Goal: Task Accomplishment & Management: Complete application form

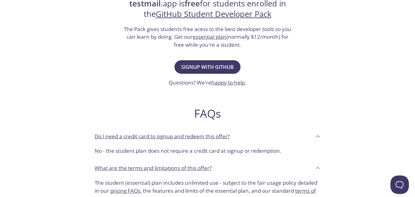
scroll to position [138, 0]
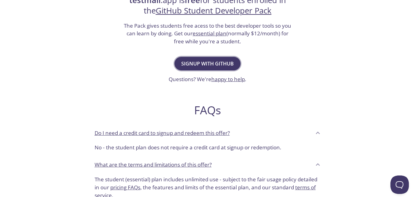
click at [215, 63] on span "Signup with GitHub" at bounding box center [207, 63] width 52 height 9
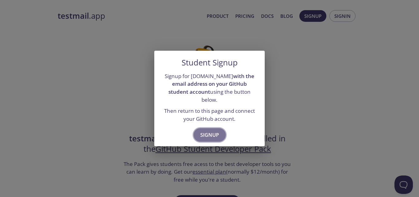
click at [210, 130] on span "Signup" at bounding box center [209, 134] width 19 height 9
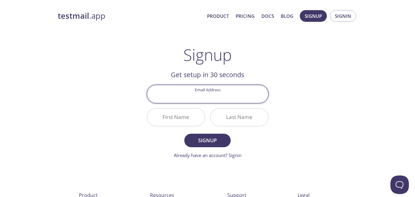
click at [221, 97] on input "Email Address" at bounding box center [207, 93] width 121 height 17
type input "m"
type input "rameezemail"
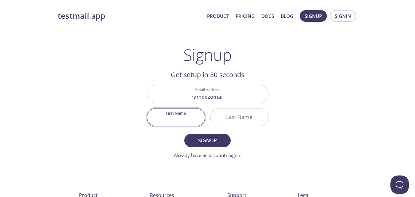
click at [176, 119] on input "First Name" at bounding box center [176, 116] width 58 height 17
type input "[PERSON_NAME]"
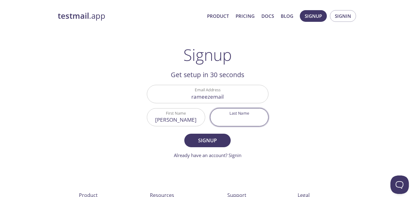
click at [244, 119] on input "Last Name" at bounding box center [239, 116] width 58 height 17
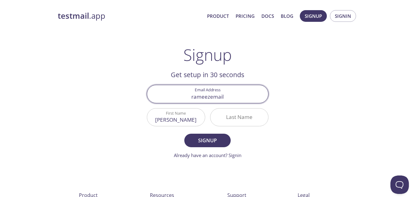
click at [229, 97] on input "rameezemail" at bounding box center [207, 93] width 121 height 17
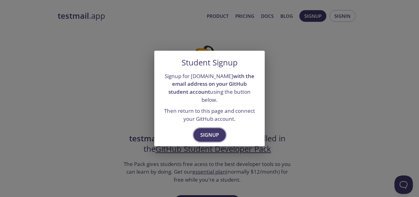
click at [209, 130] on span "Signup" at bounding box center [209, 134] width 19 height 9
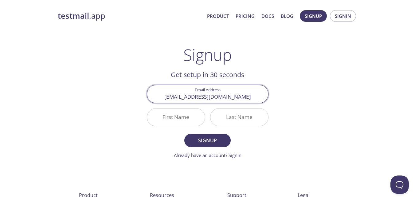
type input "[EMAIL_ADDRESS][DOMAIN_NAME]"
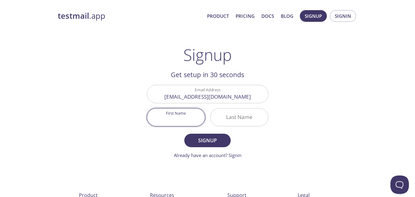
click at [178, 116] on input "First Name" at bounding box center [176, 116] width 58 height 17
type input "[PERSON_NAME]"
click at [237, 118] on input "Last Name" at bounding box center [239, 116] width 58 height 17
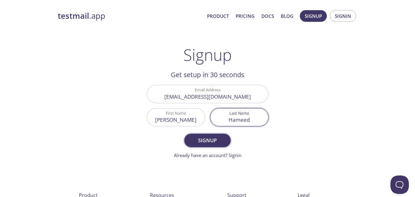
type input "Hameed"
click at [203, 137] on span "Signup" at bounding box center [207, 140] width 33 height 9
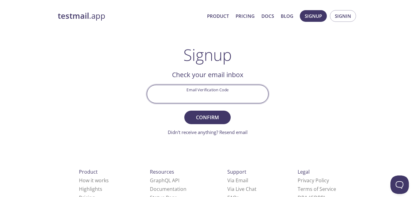
click at [203, 97] on input "Email Verification Code" at bounding box center [207, 93] width 121 height 17
paste input "WSKV9JD"
type input "WSKV9JD"
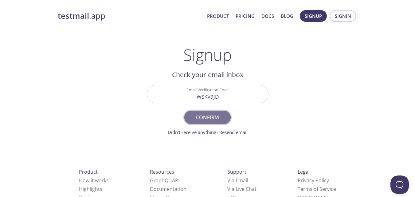
click at [214, 116] on span "Confirm" at bounding box center [207, 117] width 33 height 9
